Goal: Transaction & Acquisition: Purchase product/service

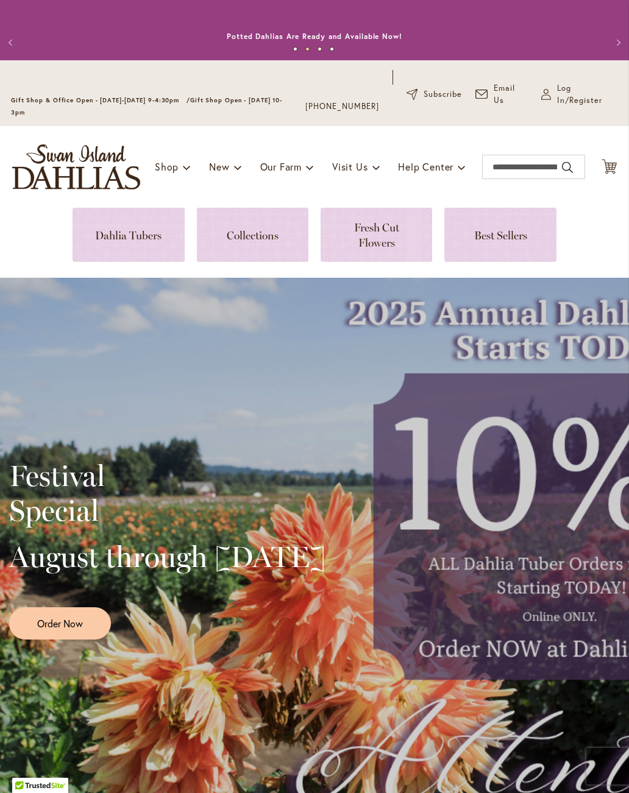
click at [121, 230] on link at bounding box center [127, 235] width 111 height 54
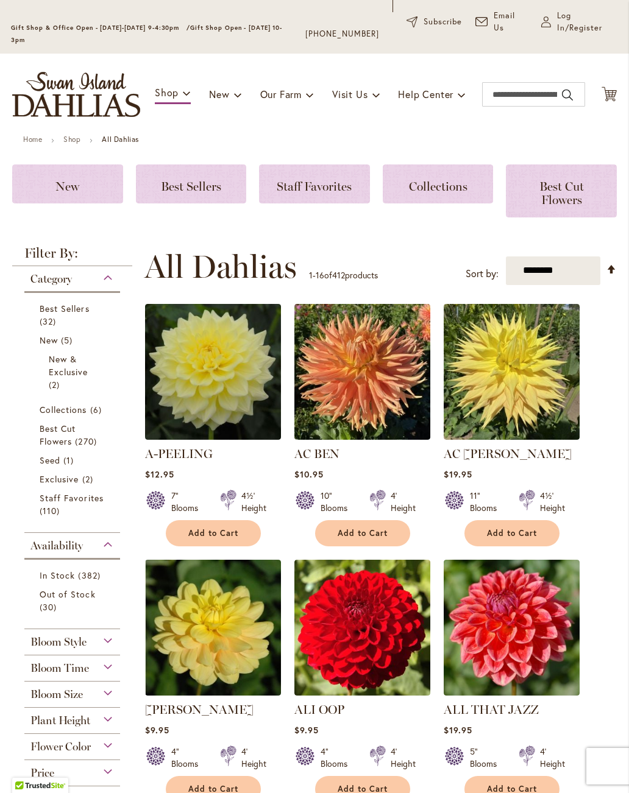
scroll to position [161, 0]
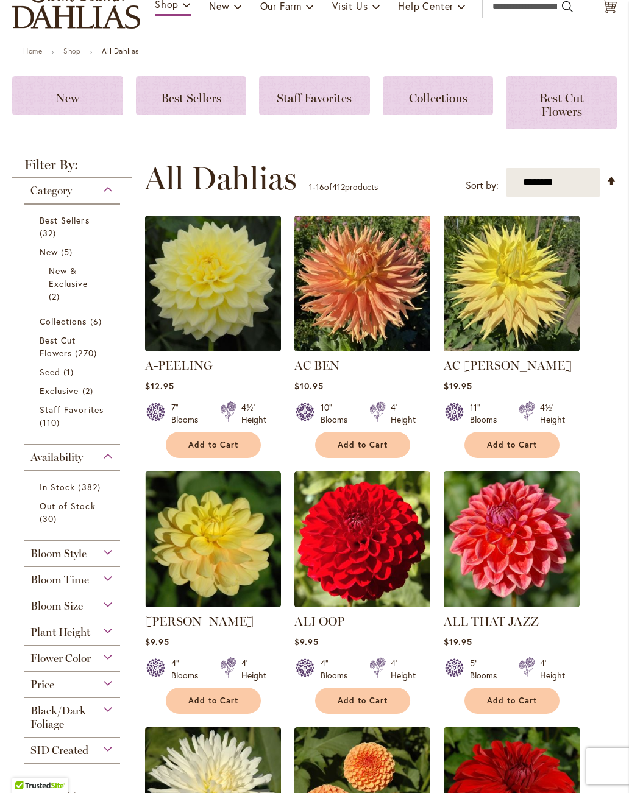
click at [51, 522] on span "30 items" at bounding box center [50, 518] width 20 height 13
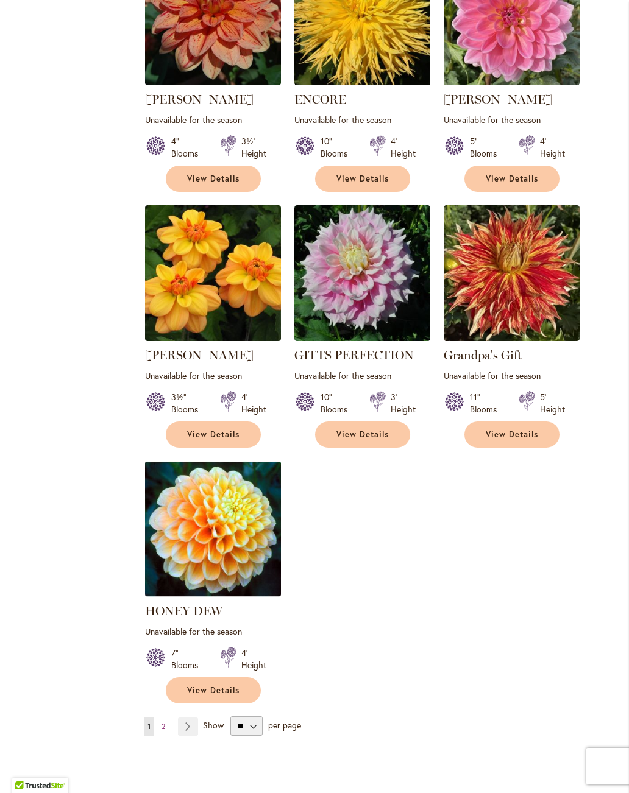
scroll to position [1173, 0]
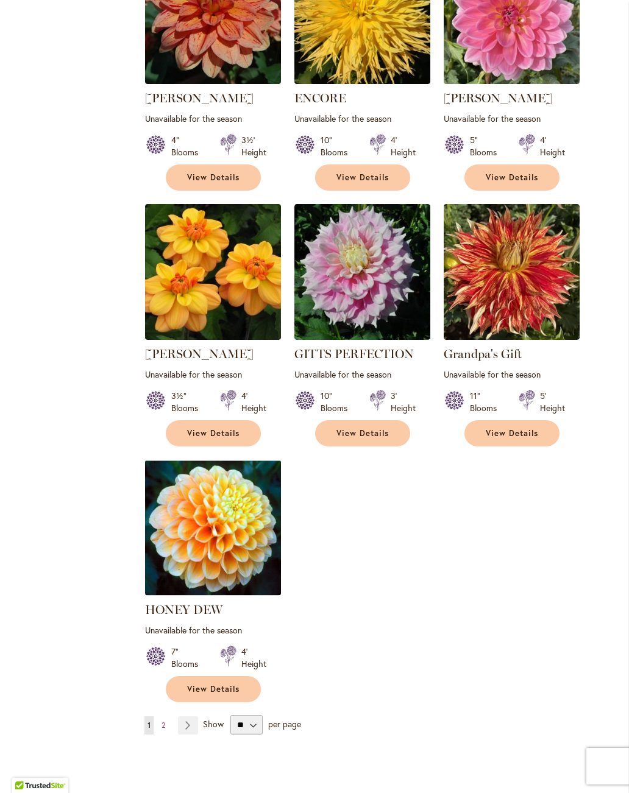
click at [166, 716] on link "Page 2" at bounding box center [163, 725] width 10 height 18
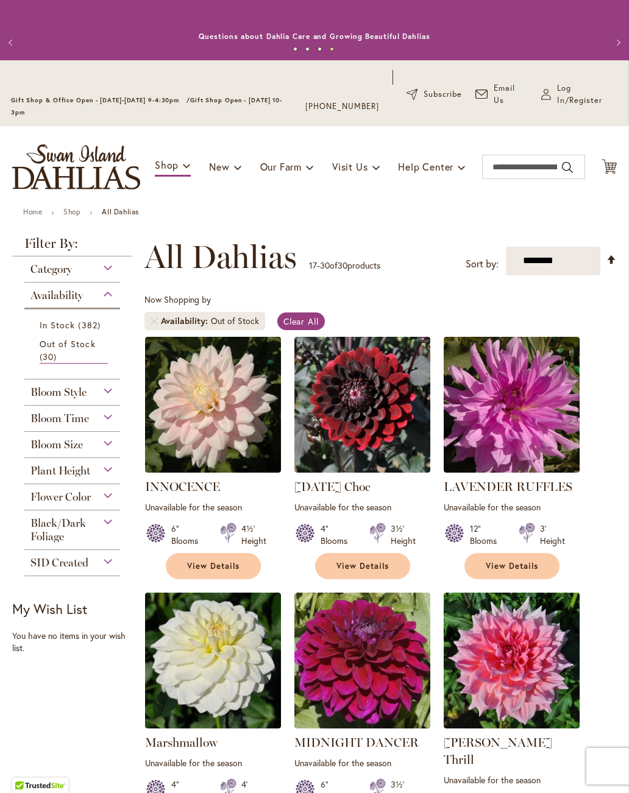
click at [49, 567] on span "SID Created" at bounding box center [59, 562] width 58 height 13
click at [48, 598] on span "Yes" at bounding box center [47, 593] width 14 height 12
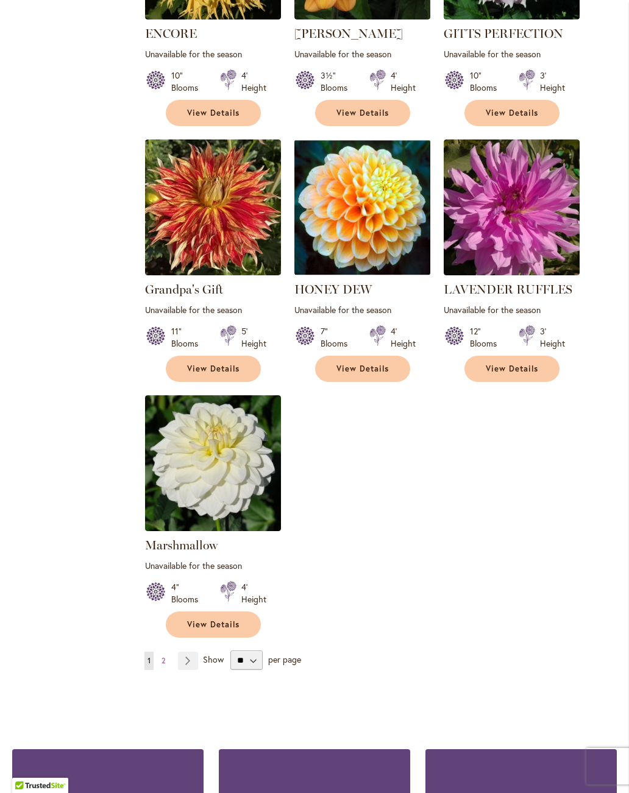
scroll to position [1238, 0]
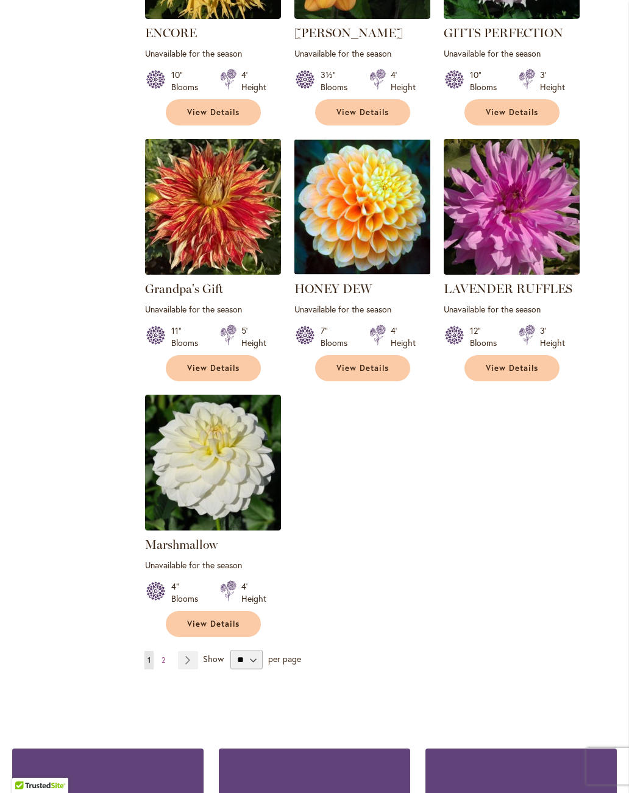
click at [166, 651] on link "Page 2" at bounding box center [163, 660] width 10 height 18
